Goal: Task Accomplishment & Management: Manage account settings

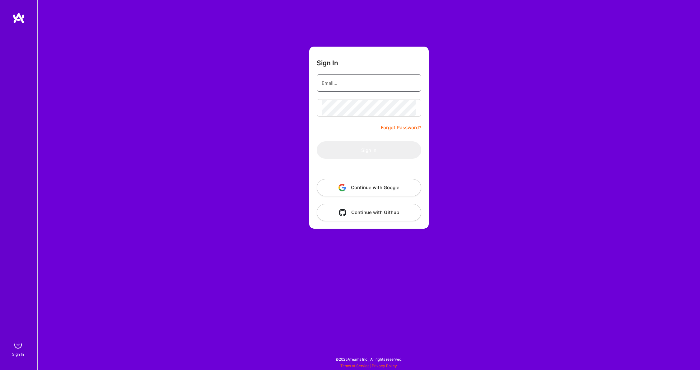
click at [349, 78] on input "email" at bounding box center [369, 83] width 95 height 16
click at [333, 82] on input "email" at bounding box center [369, 83] width 95 height 16
click at [346, 188] on img "button" at bounding box center [341, 187] width 7 height 7
